Goal: Navigation & Orientation: Go to known website

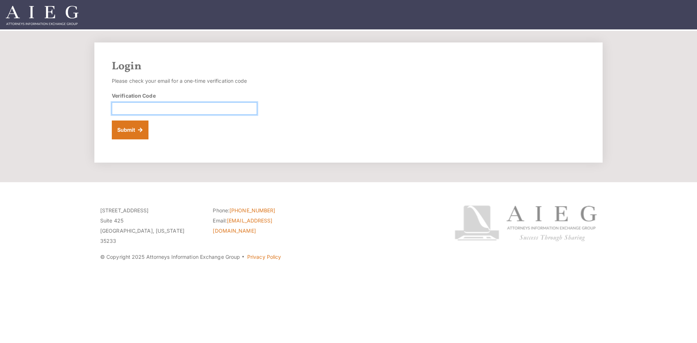
click at [151, 106] on input "Verification Code" at bounding box center [184, 108] width 145 height 12
click at [196, 101] on div "Verification Code" at bounding box center [184, 103] width 145 height 23
click at [191, 110] on input "Verification Code" at bounding box center [184, 108] width 145 height 12
paste input "096031"
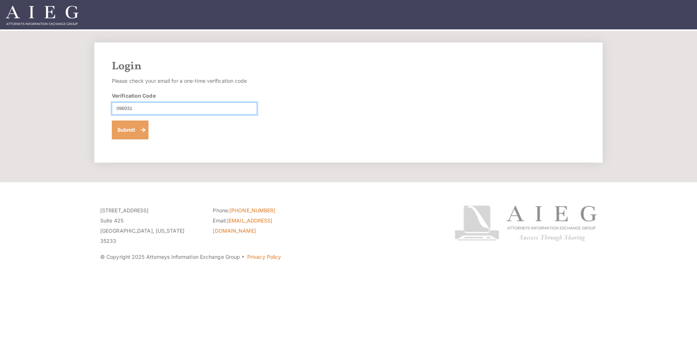
type input "096031"
click at [128, 134] on button "Submit" at bounding box center [130, 129] width 37 height 19
click at [354, 180] on section "Login Please check your email for a one-time verification code Verification Cod…" at bounding box center [348, 106] width 697 height 151
click at [132, 128] on button "Submit" at bounding box center [130, 129] width 37 height 19
click at [54, 18] on img at bounding box center [42, 15] width 73 height 19
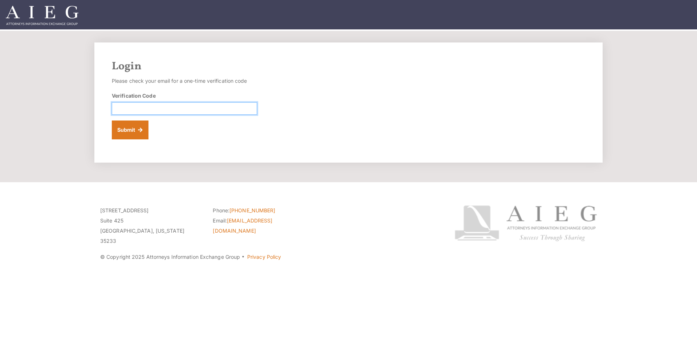
click at [158, 107] on input "Verification Code" at bounding box center [184, 108] width 145 height 12
paste input "676759"
type input "676759"
click at [127, 126] on button "Submit" at bounding box center [130, 129] width 37 height 19
